Goal: Task Accomplishment & Management: Manage account settings

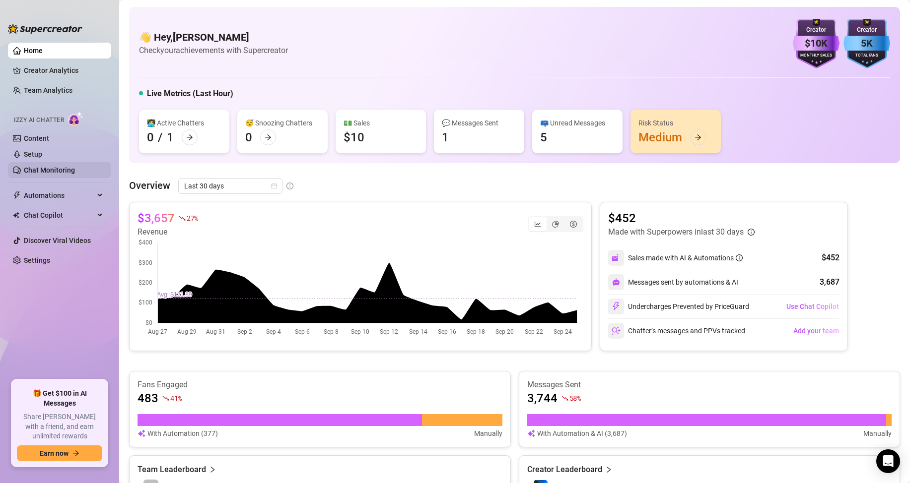
click at [36, 166] on link "Chat Monitoring" at bounding box center [49, 170] width 51 height 8
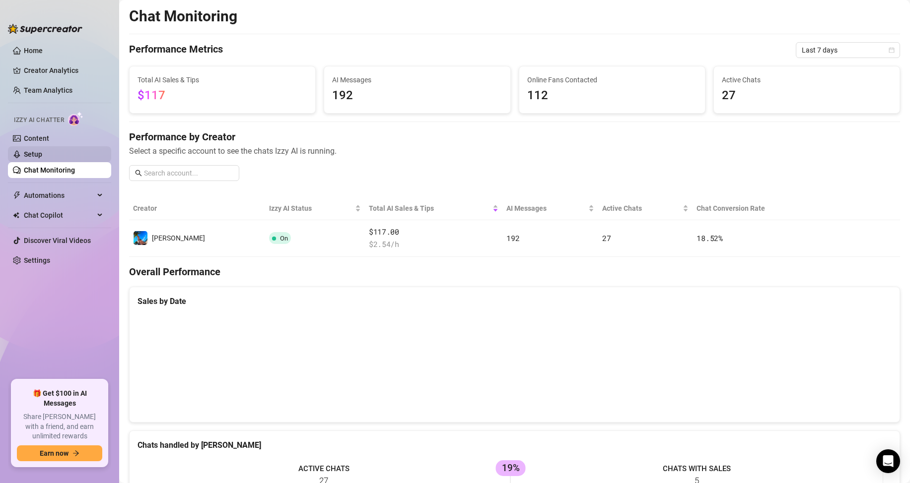
click at [32, 155] on link "Setup" at bounding box center [33, 154] width 18 height 8
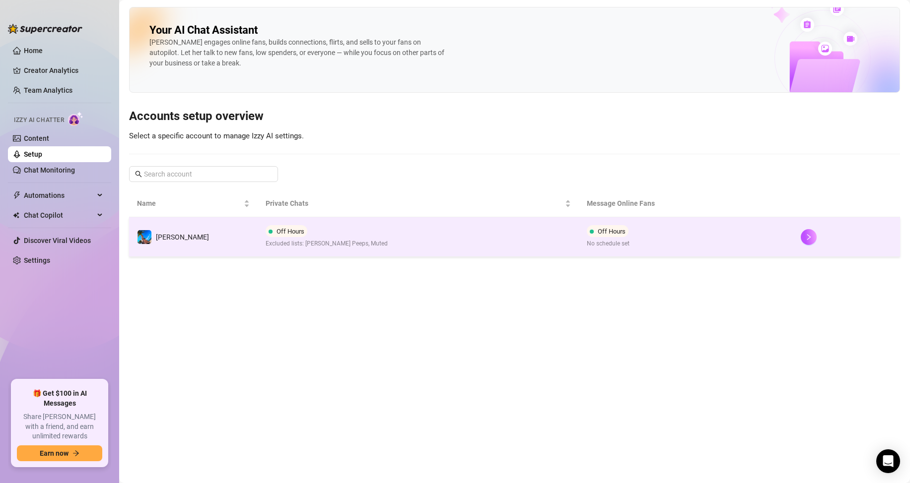
click at [460, 242] on td "Off Hours Excluded lists: [PERSON_NAME] Peeps, Muted" at bounding box center [418, 237] width 321 height 40
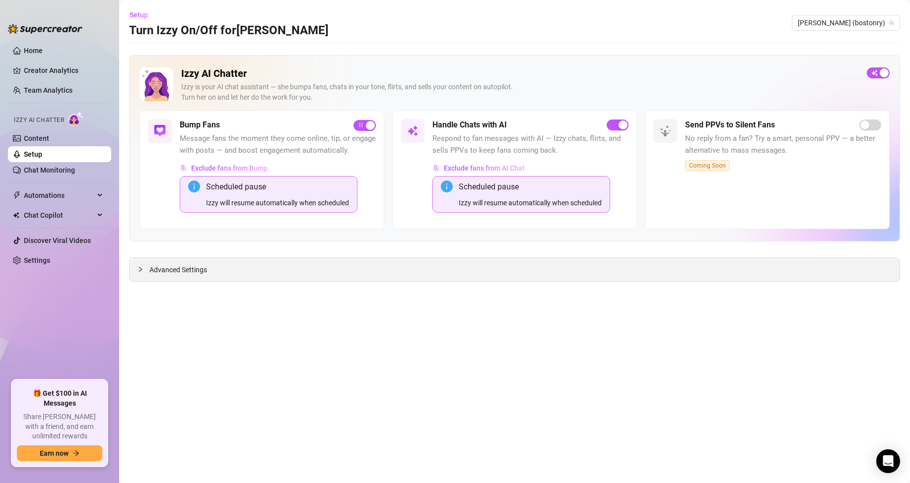
click at [140, 269] on icon "collapsed" at bounding box center [140, 270] width 6 height 6
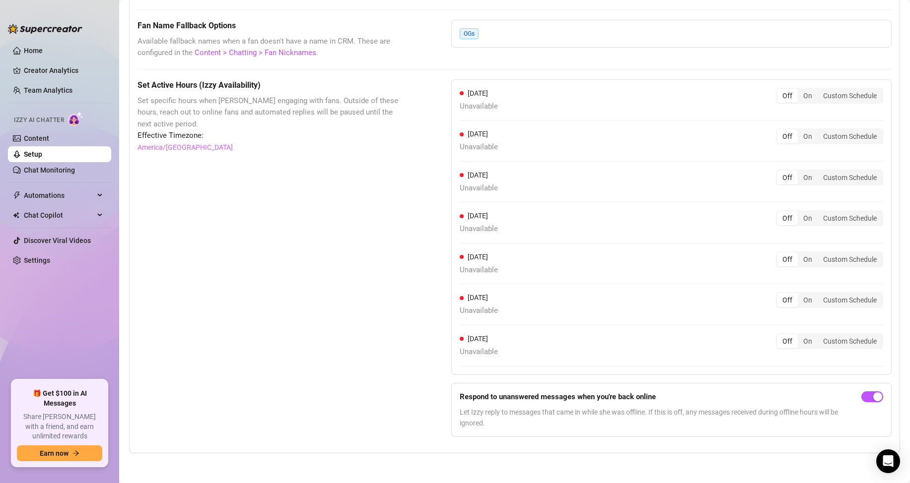
scroll to position [822, 0]
click at [800, 300] on div "On" at bounding box center [808, 300] width 20 height 14
click at [800, 295] on input "On" at bounding box center [800, 295] width 0 height 0
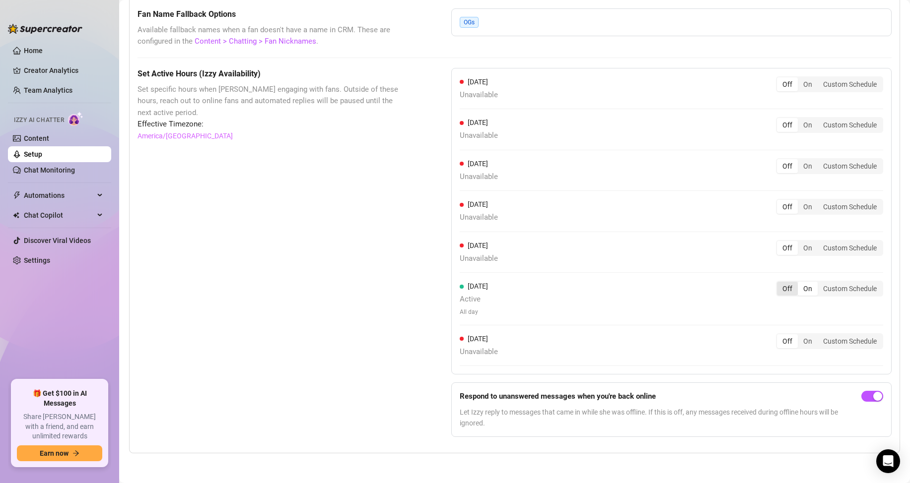
click at [778, 296] on div "Off" at bounding box center [787, 289] width 21 height 14
click at [779, 283] on input "Off" at bounding box center [779, 283] width 0 height 0
